Goal: Information Seeking & Learning: Understand process/instructions

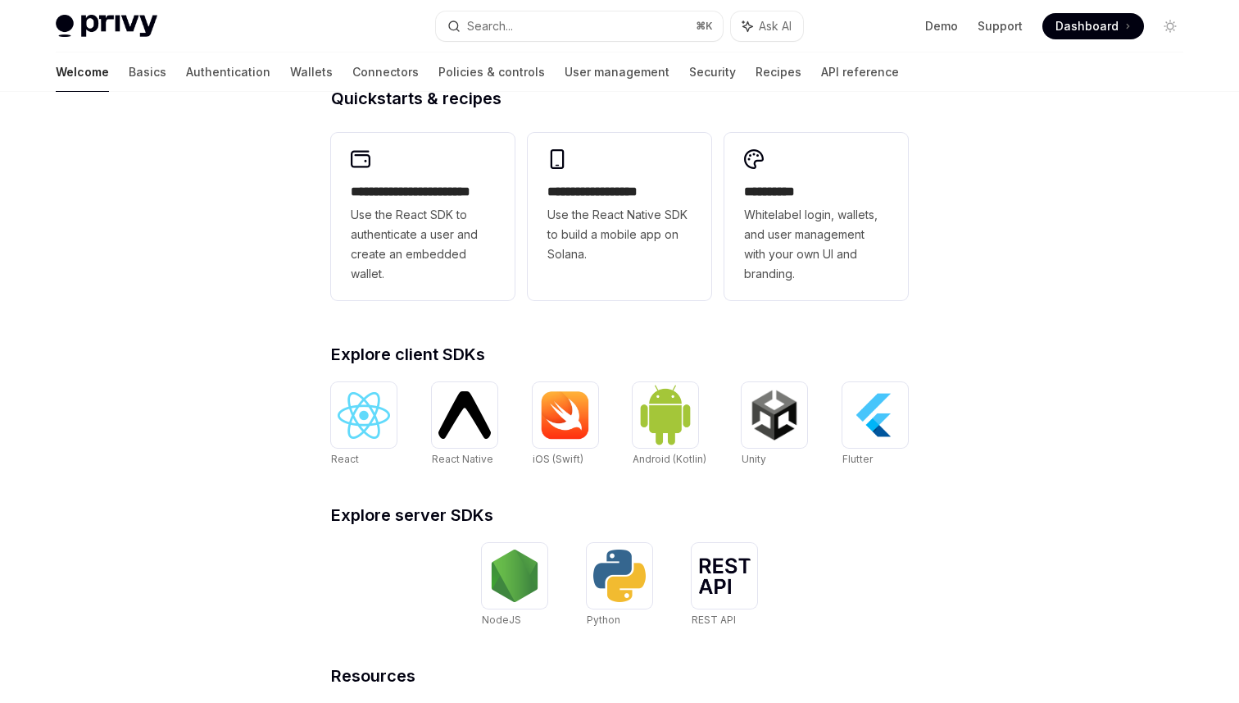
scroll to position [421, 0]
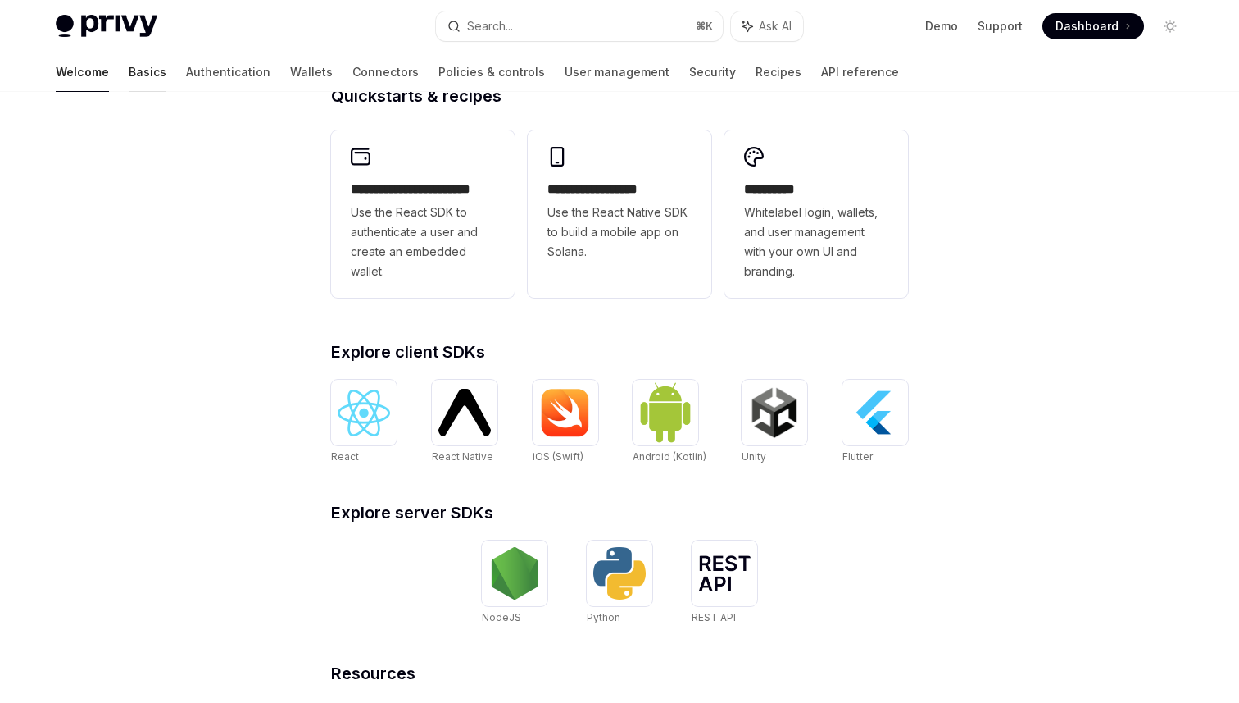
click at [129, 79] on link "Basics" at bounding box center [148, 71] width 38 height 39
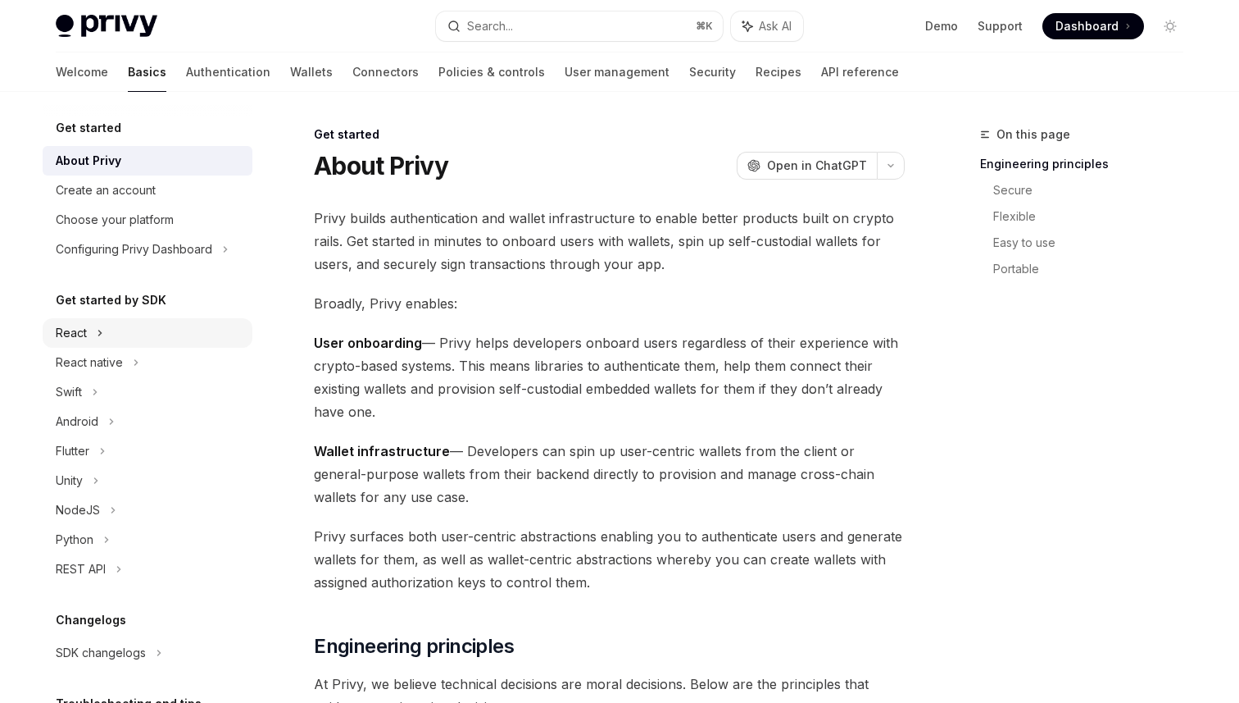
click at [68, 333] on div "React" at bounding box center [71, 333] width 31 height 20
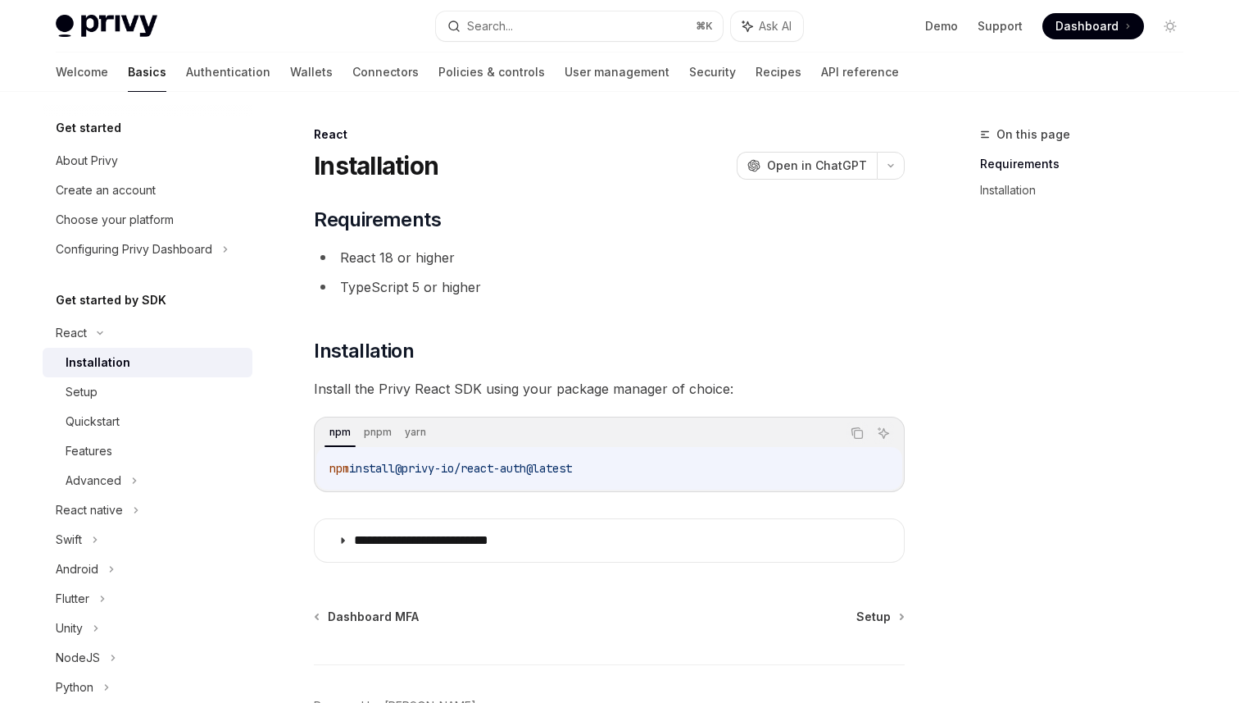
click at [93, 361] on div "Installation" at bounding box center [98, 362] width 65 height 20
click at [161, 395] on div "Setup" at bounding box center [154, 392] width 177 height 20
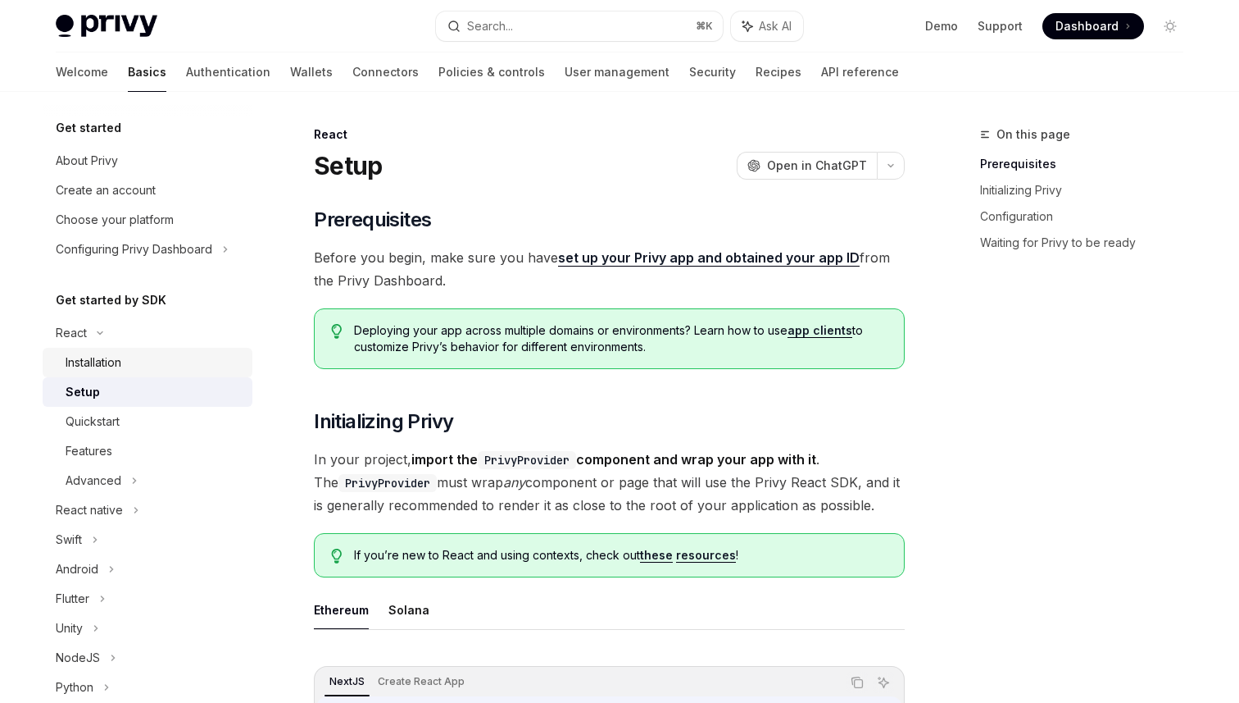
click at [190, 359] on div "Installation" at bounding box center [154, 362] width 177 height 20
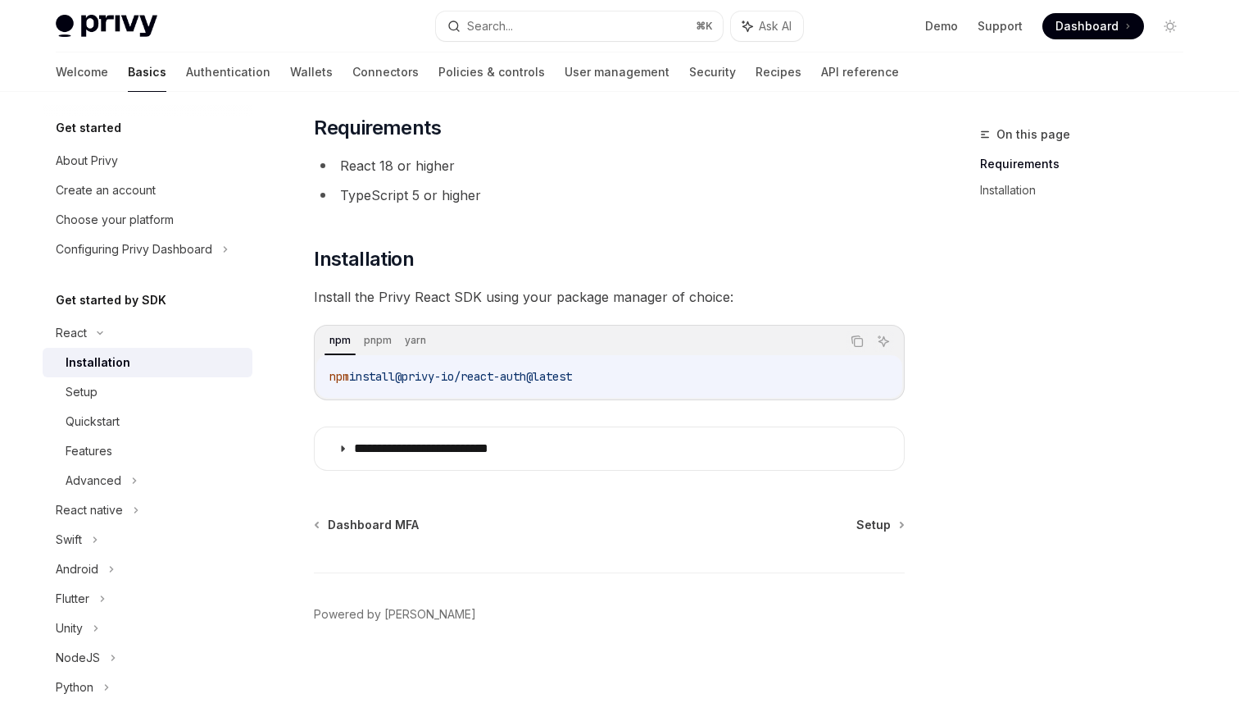
scroll to position [103, 0]
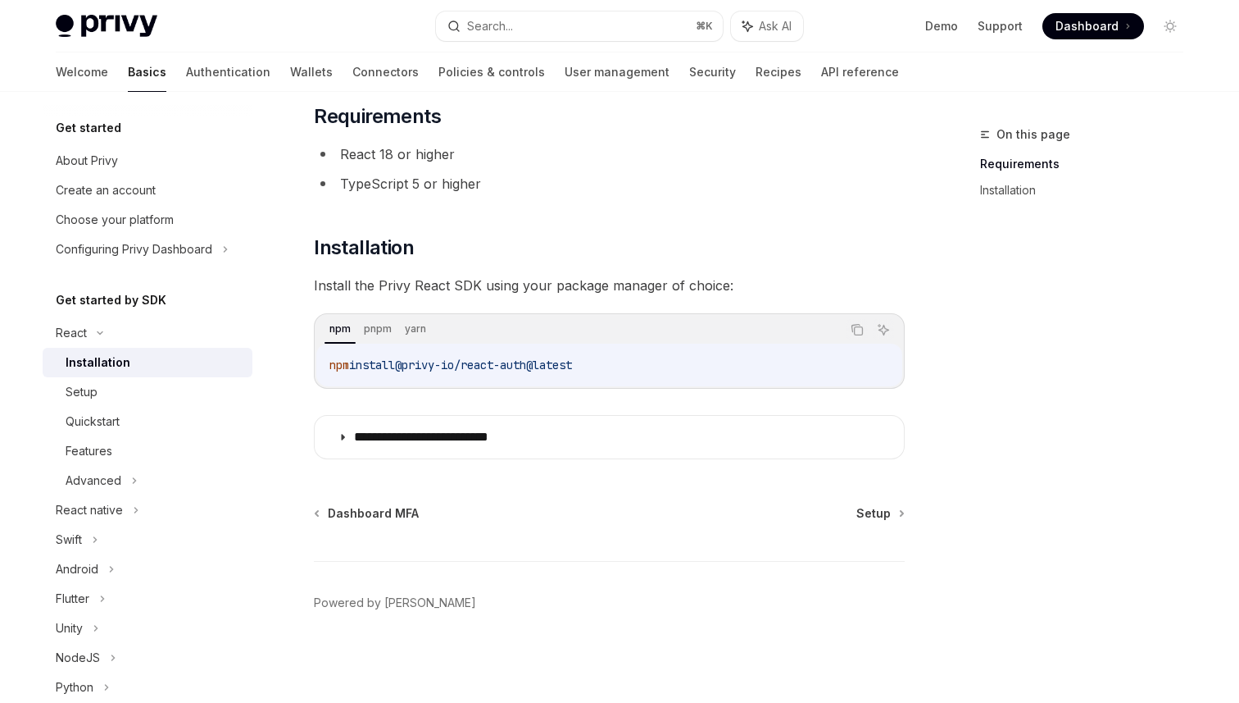
drag, startPoint x: 616, startPoint y: 370, endPoint x: 328, endPoint y: 364, distance: 288.6
click at [328, 364] on div "npm install @privy-io/react-auth@latest" at bounding box center [609, 364] width 586 height 43
copy span "npm install @privy-io/react-auth@latest"
click at [662, 361] on code "npm install @privy-io/react-auth@latest" at bounding box center [610, 365] width 560 height 20
drag, startPoint x: 330, startPoint y: 368, endPoint x: 606, endPoint y: 370, distance: 275.4
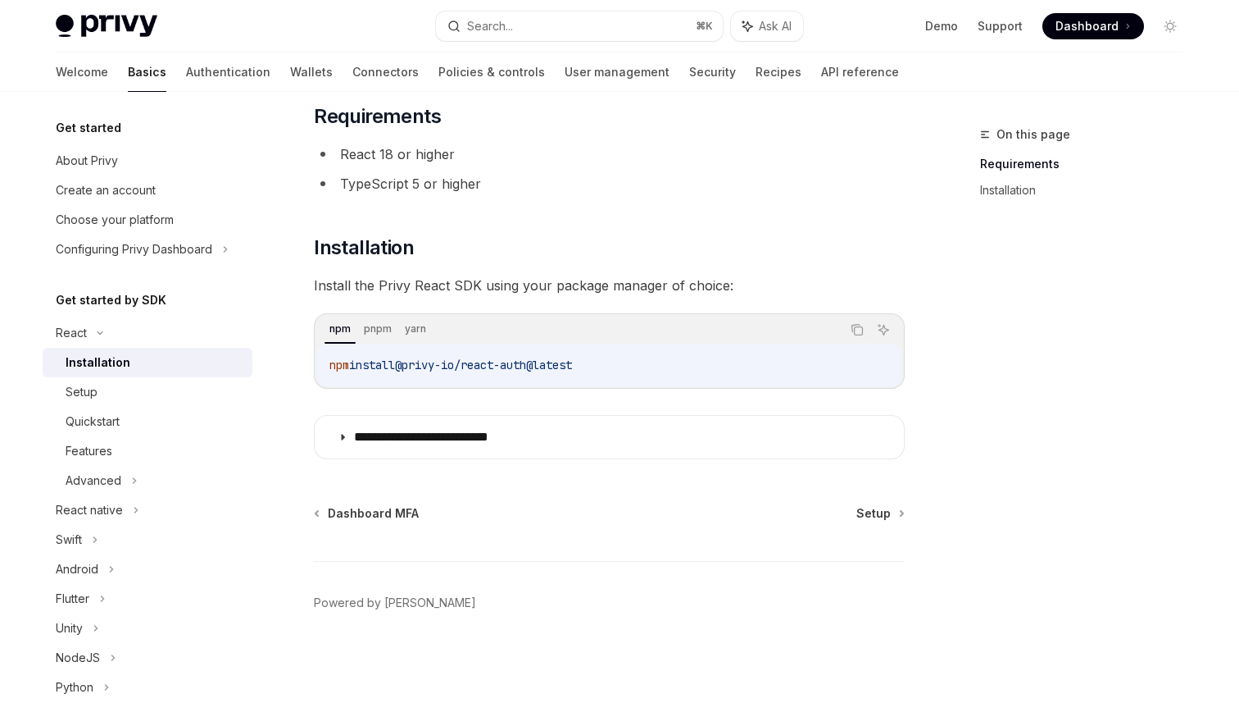
click at [606, 370] on code "npm install @privy-io/react-auth@latest" at bounding box center [610, 365] width 560 height 20
copy span "npm install @privy-io/react-auth@latest"
click at [153, 396] on div "Setup" at bounding box center [154, 392] width 177 height 20
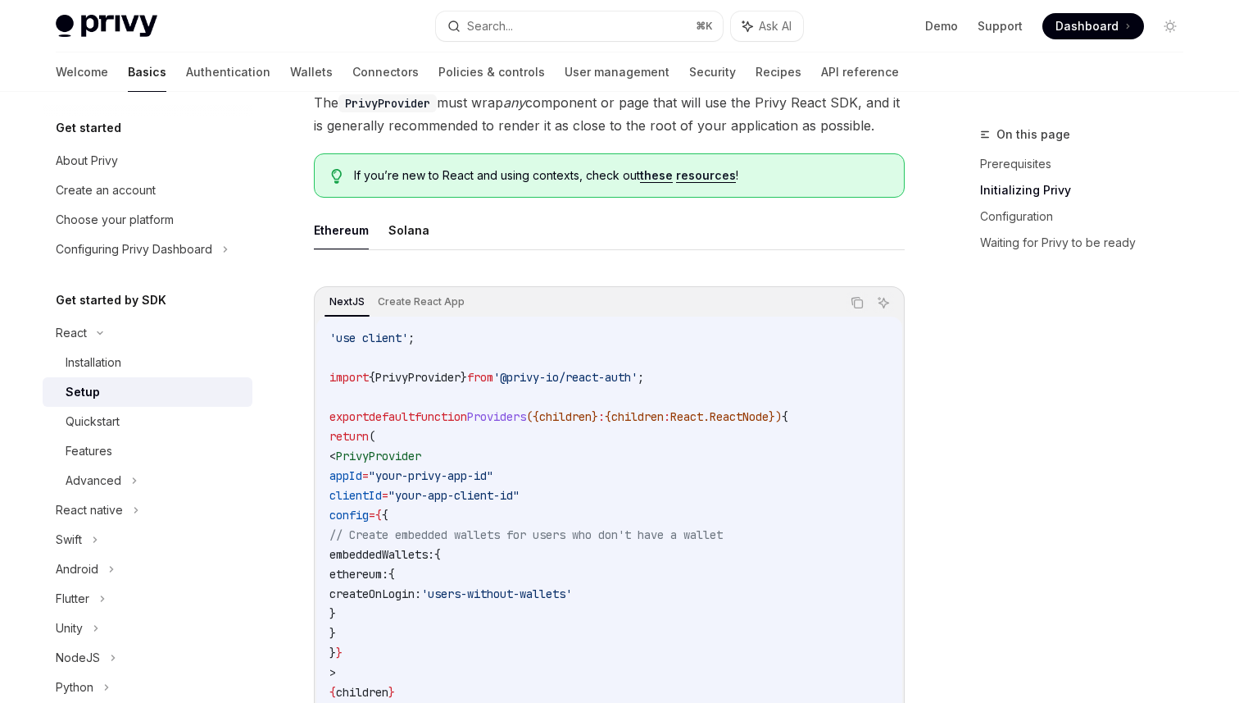
scroll to position [398, 0]
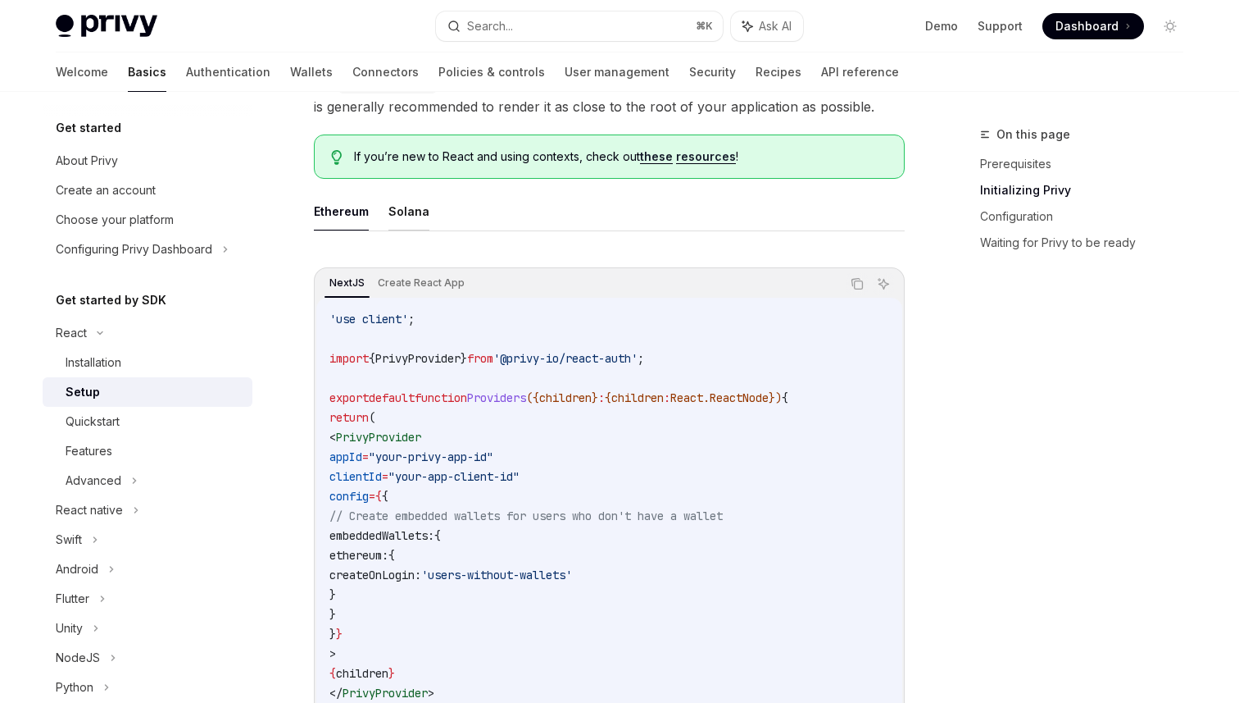
click at [399, 212] on button "Solana" at bounding box center [409, 211] width 41 height 39
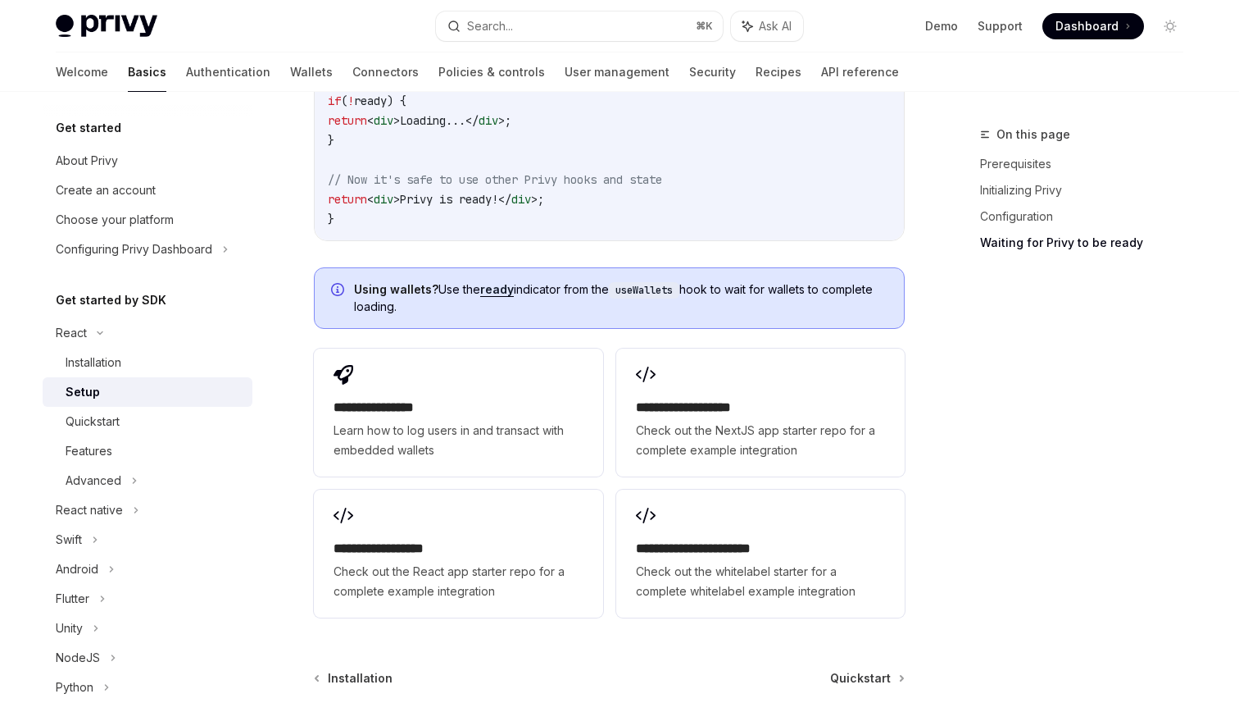
scroll to position [2058, 0]
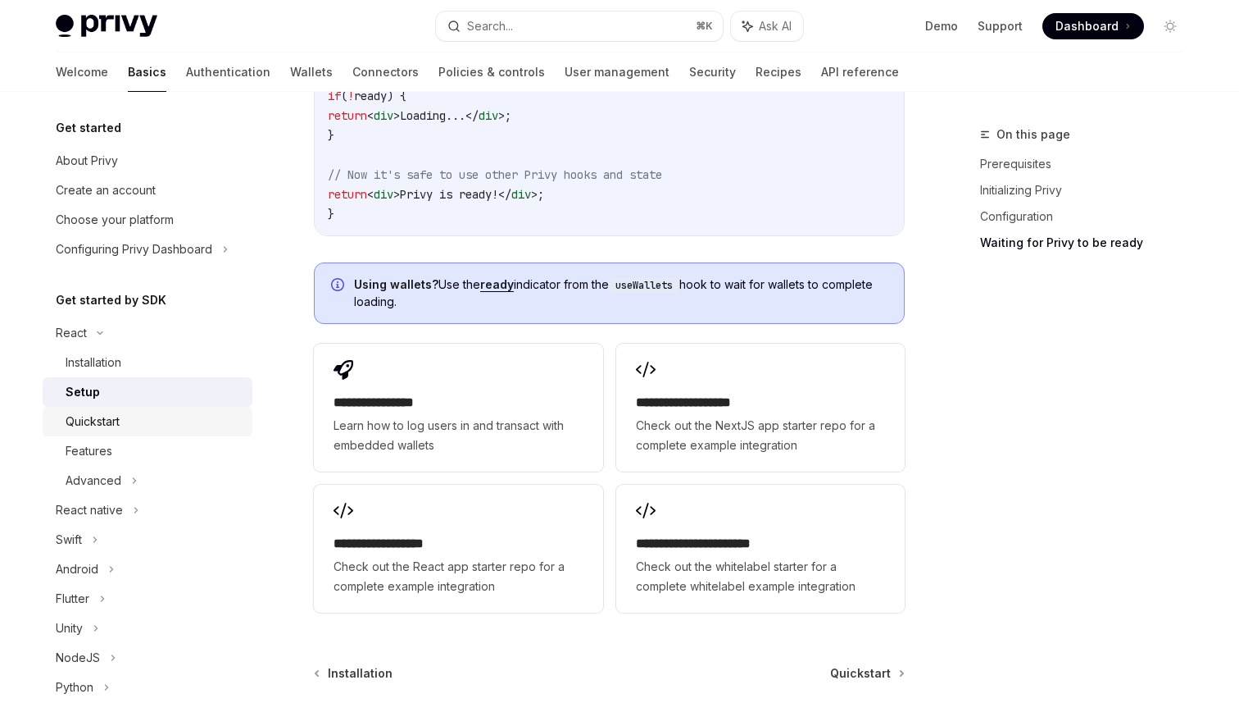
click at [131, 428] on div "Quickstart" at bounding box center [154, 422] width 177 height 20
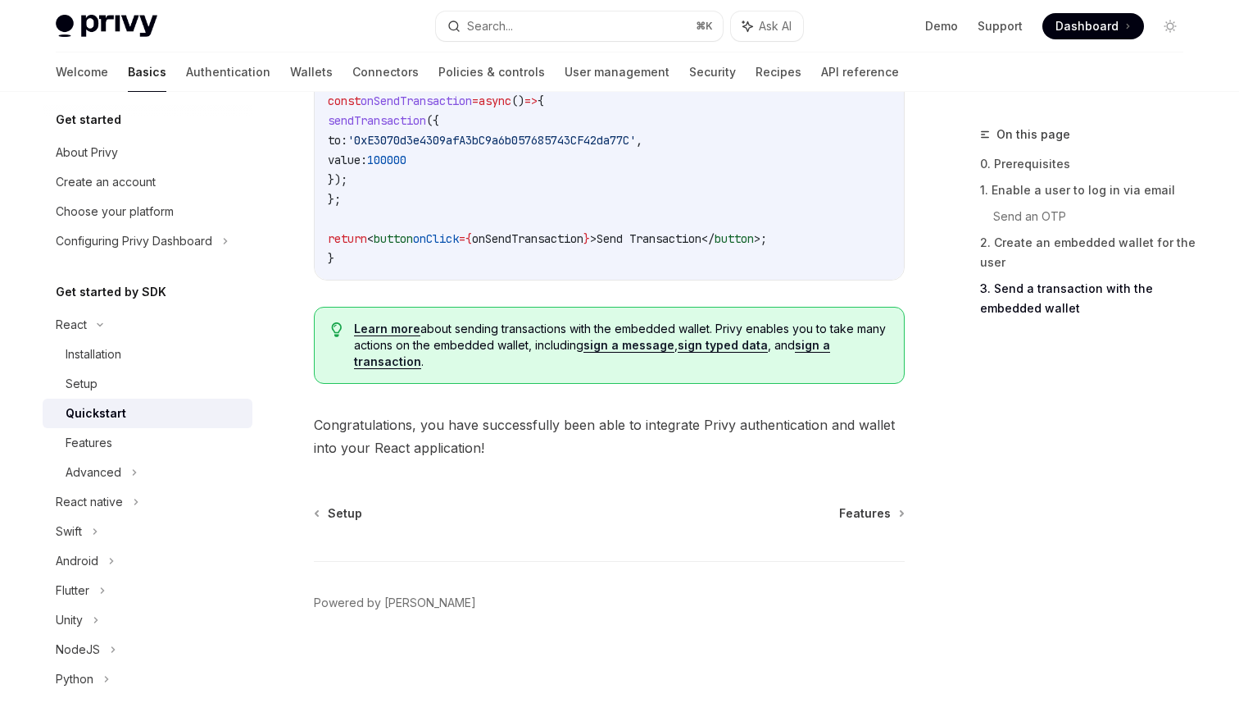
scroll to position [1680, 0]
click at [154, 434] on div "Features" at bounding box center [154, 443] width 177 height 20
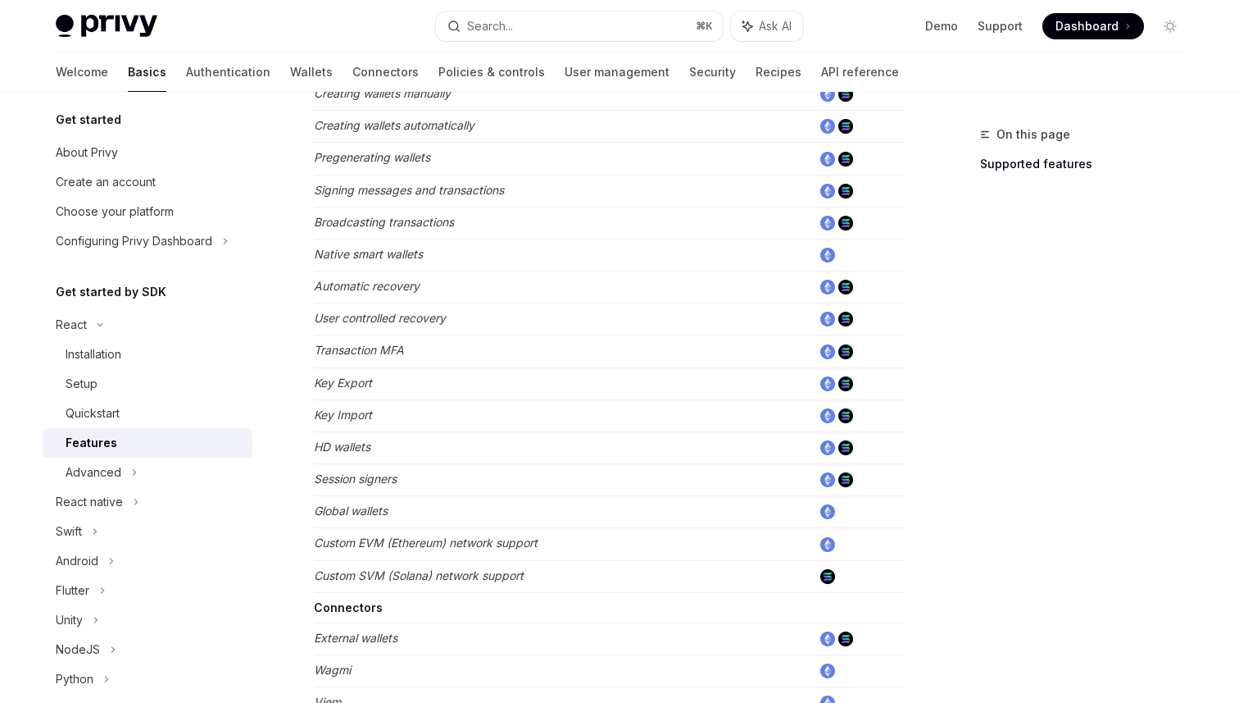
scroll to position [593, 0]
click at [110, 478] on div "Advanced" at bounding box center [94, 472] width 56 height 20
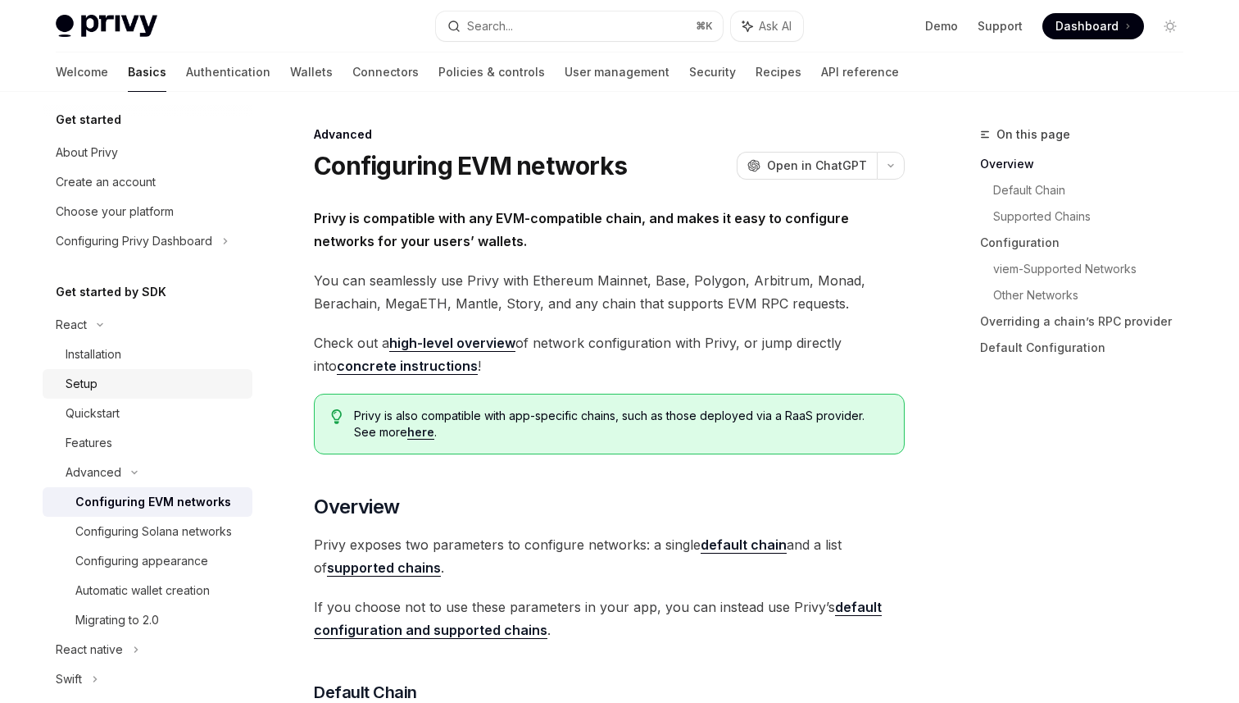
click at [176, 383] on div "Setup" at bounding box center [154, 384] width 177 height 20
type textarea "*"
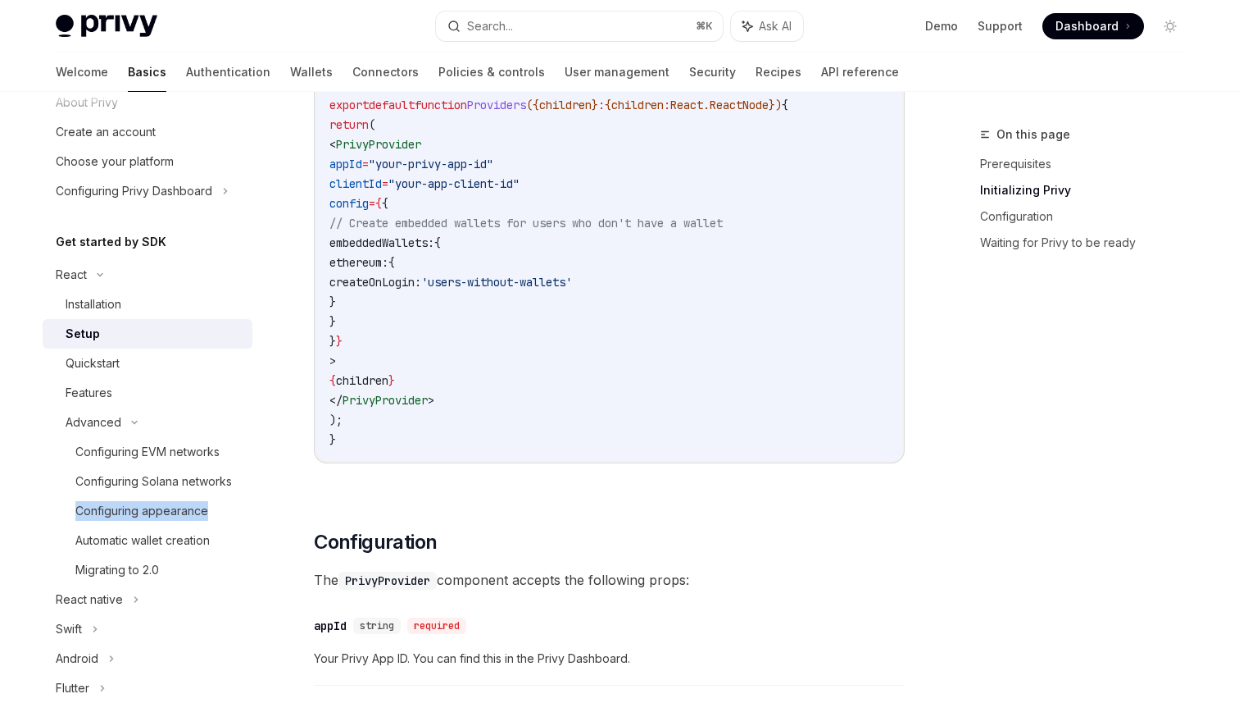
scroll to position [693, 0]
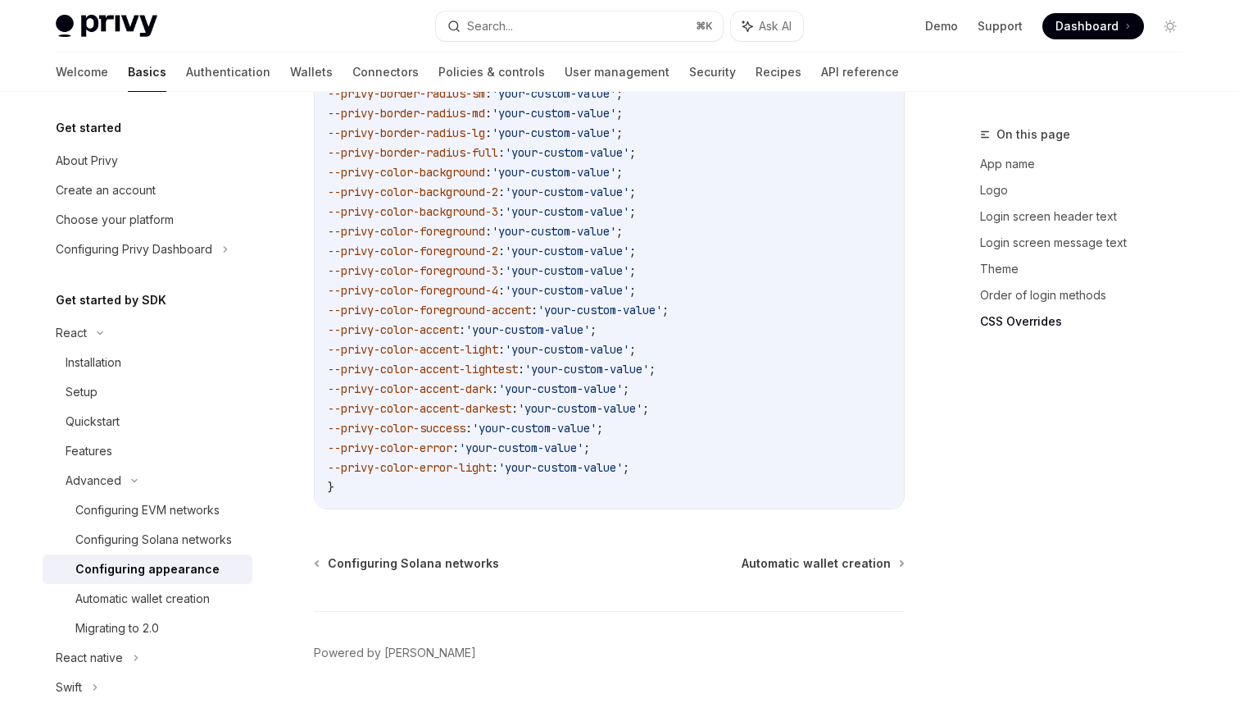
scroll to position [4190, 0]
click at [221, 543] on div "Configuring Solana networks" at bounding box center [153, 540] width 157 height 20
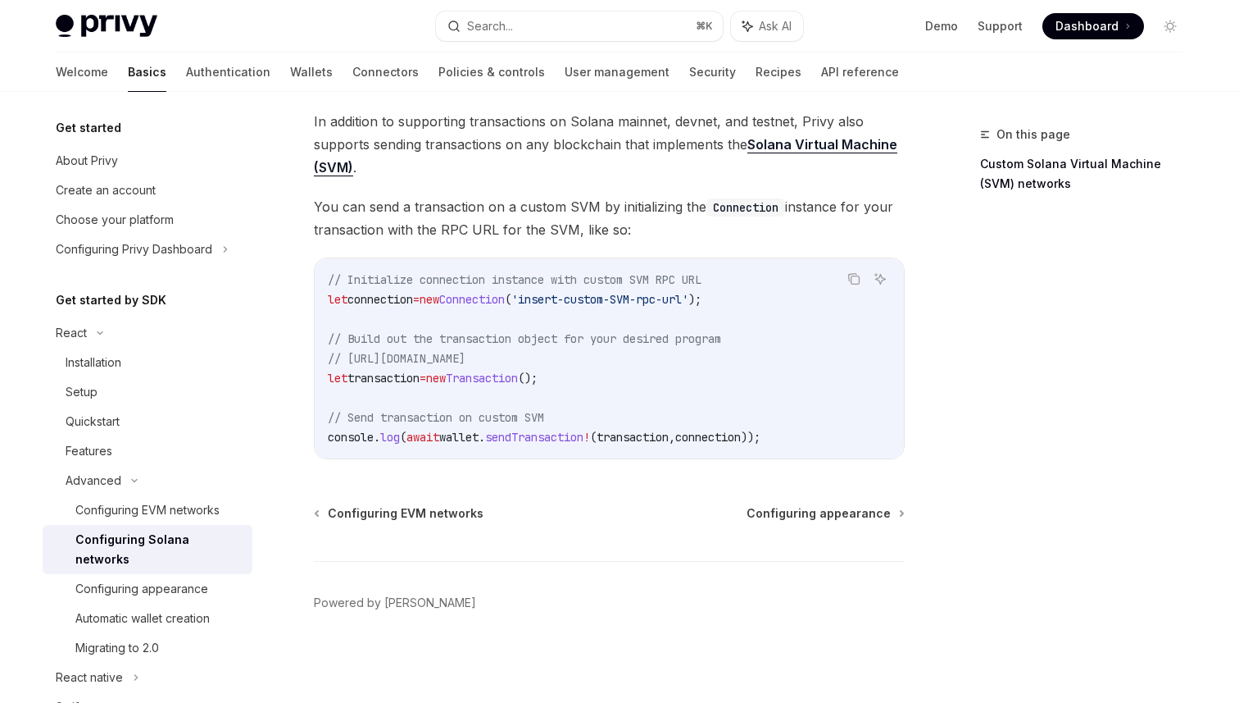
scroll to position [711, 0]
click at [202, 514] on div "Configuring EVM networks" at bounding box center [147, 510] width 144 height 20
type textarea "*"
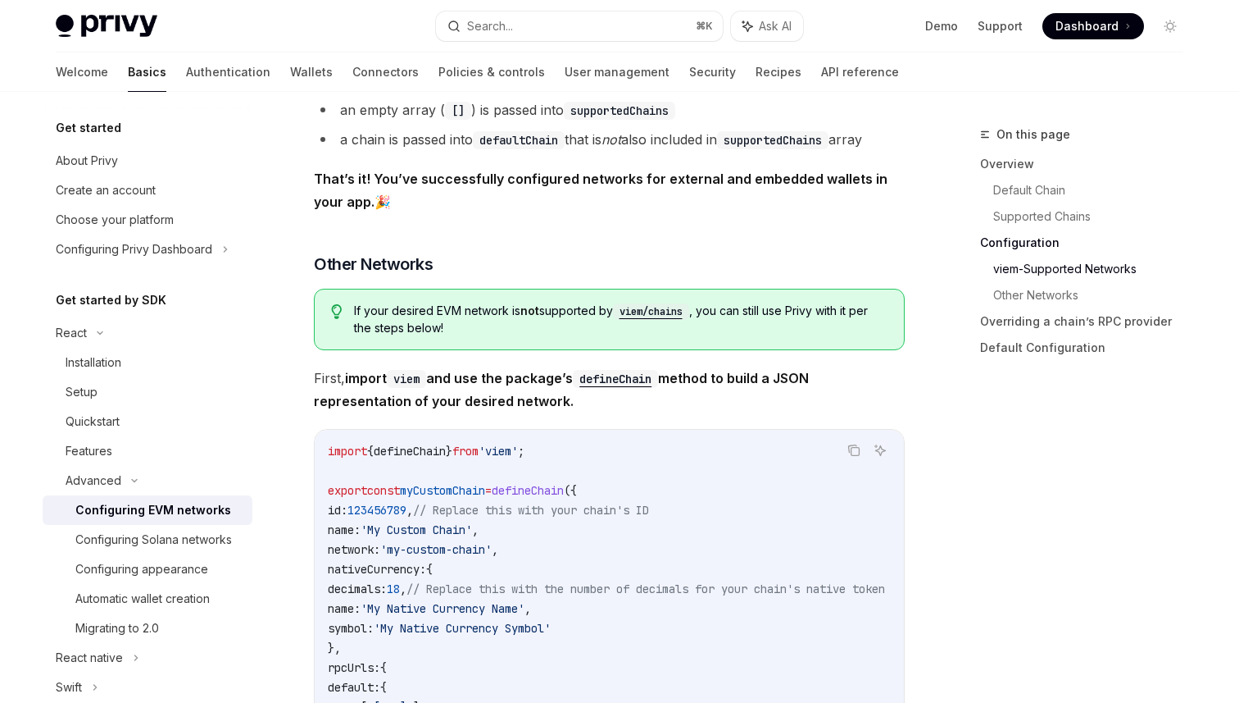
scroll to position [2574, 0]
